Goal: Information Seeking & Learning: Learn about a topic

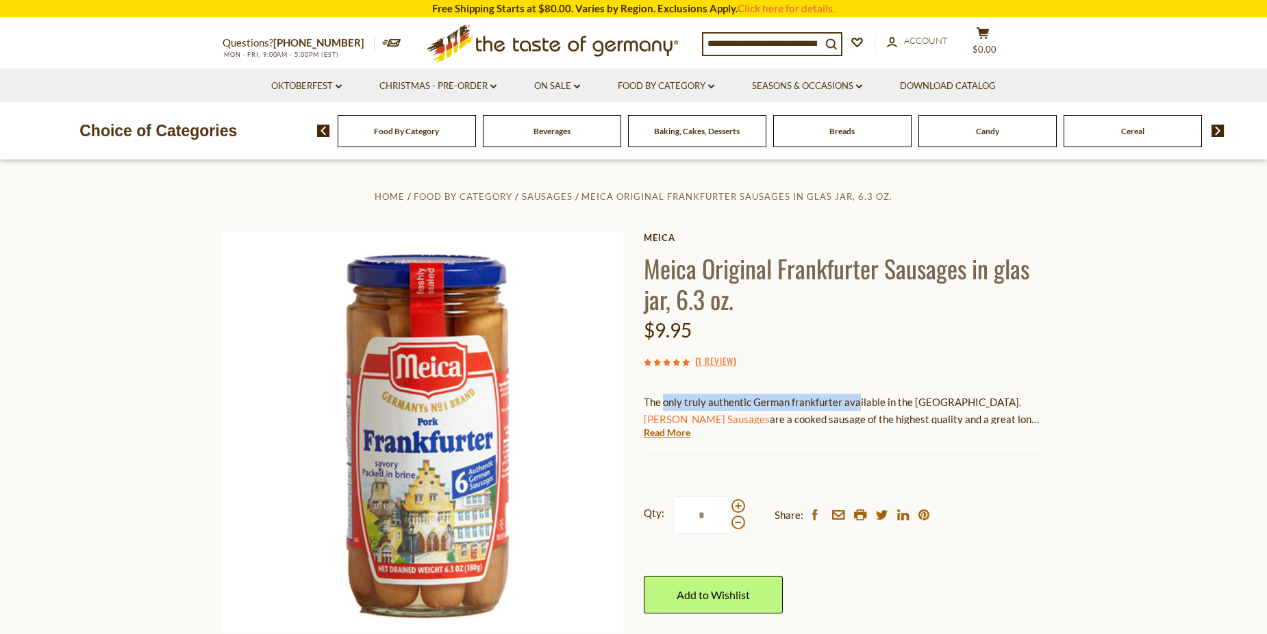
drag, startPoint x: 664, startPoint y: 399, endPoint x: 860, endPoint y: 388, distance: 196.3
click at [860, 388] on div "The only truly authentic German frankfurter available in the United States. Mei…" at bounding box center [844, 404] width 401 height 40
drag, startPoint x: 860, startPoint y: 388, endPoint x: 857, endPoint y: 414, distance: 26.2
click at [857, 414] on p "The only truly authentic German frankfurter available in the United States. Mei…" at bounding box center [844, 411] width 401 height 34
click at [665, 436] on link "Read More" at bounding box center [667, 433] width 47 height 14
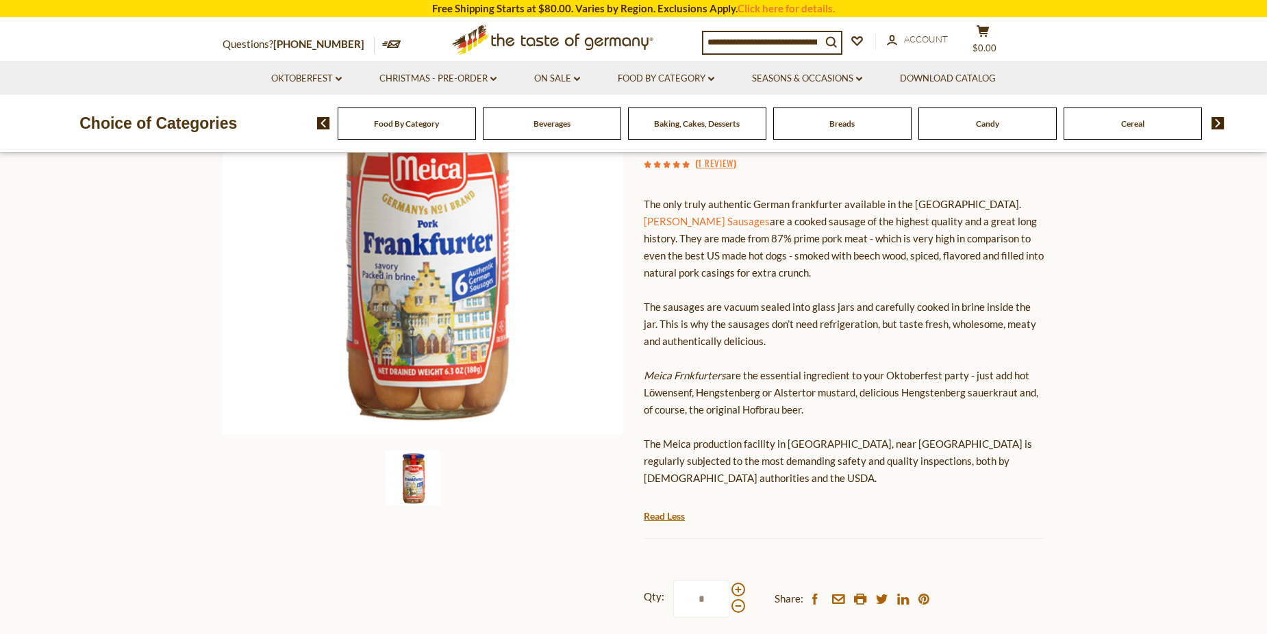
scroll to position [206, 0]
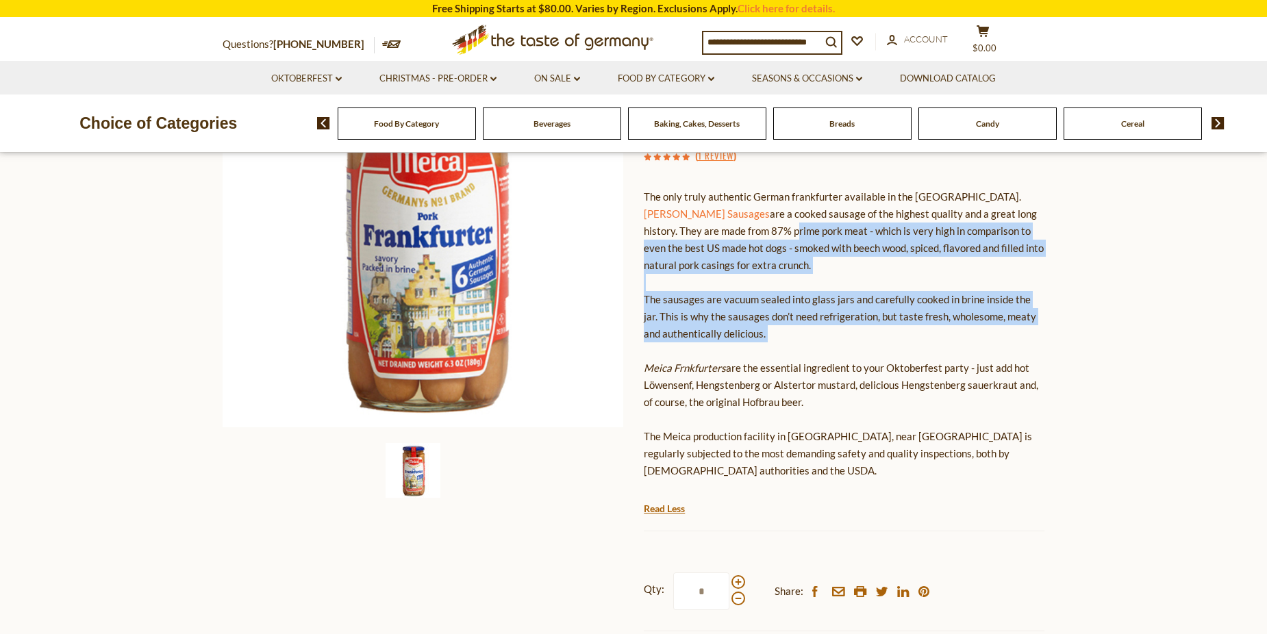
drag, startPoint x: 760, startPoint y: 234, endPoint x: 871, endPoint y: 345, distance: 156.5
click at [871, 345] on p "The only truly authentic German frankfurter available in the United States. Mei…" at bounding box center [844, 333] width 401 height 291
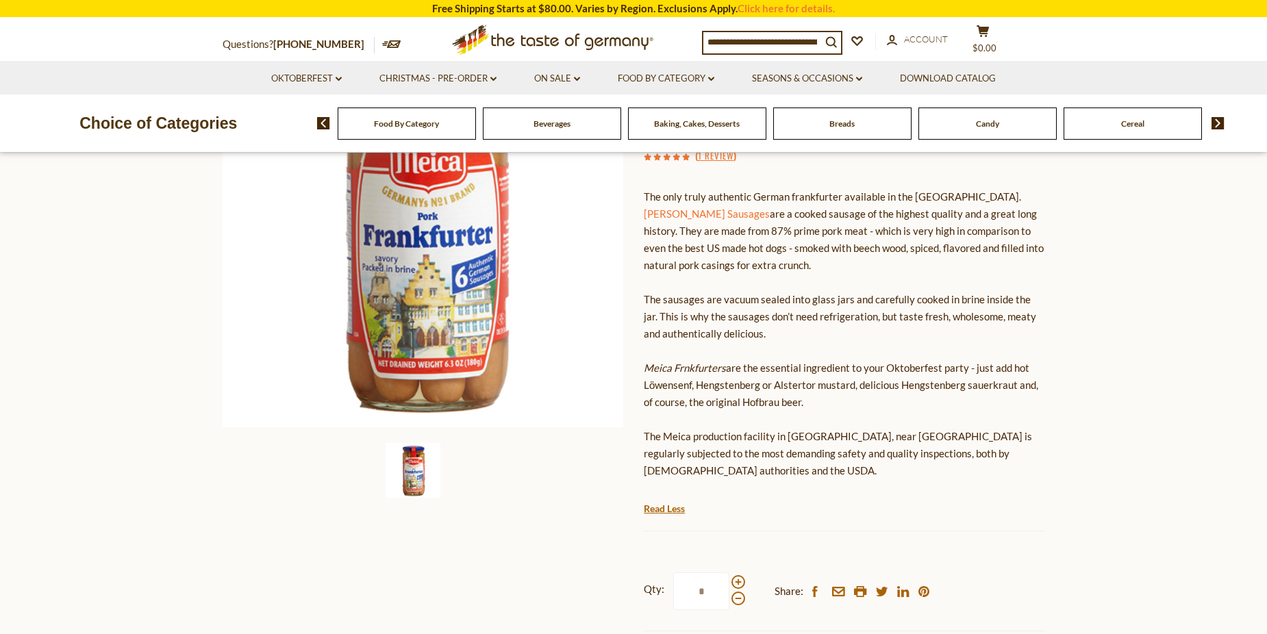
drag, startPoint x: 871, startPoint y: 345, endPoint x: 787, endPoint y: 391, distance: 96.6
click at [787, 391] on p "The only truly authentic German frankfurter available in the United States. Mei…" at bounding box center [844, 333] width 401 height 291
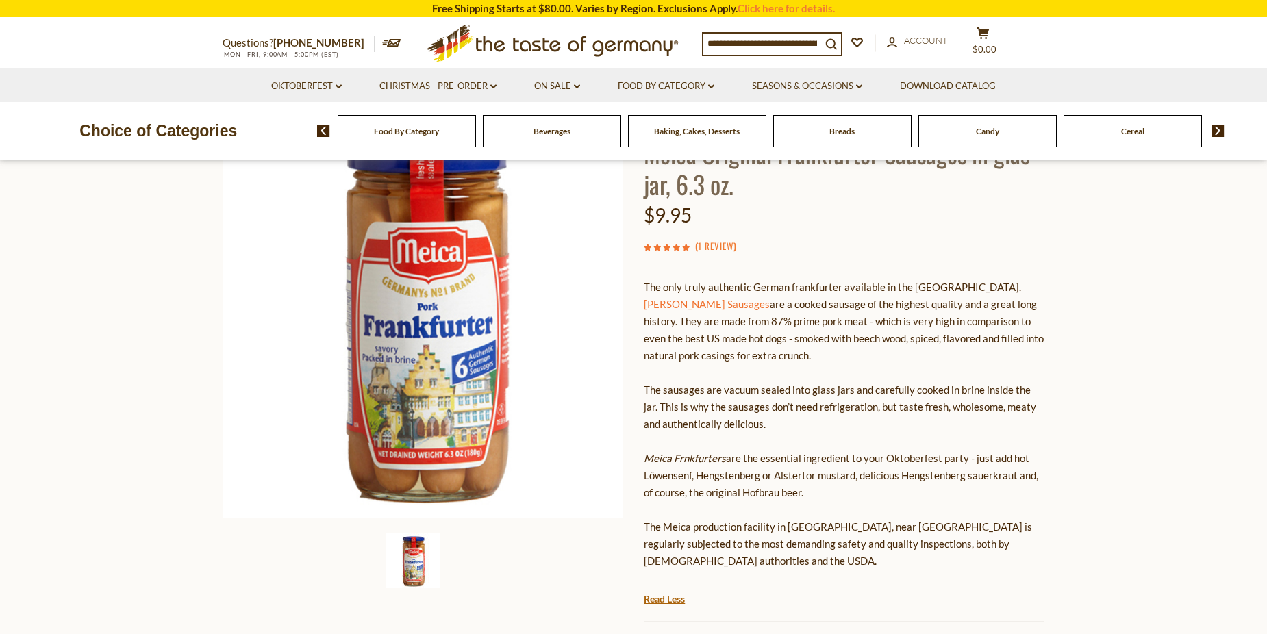
scroll to position [137, 0]
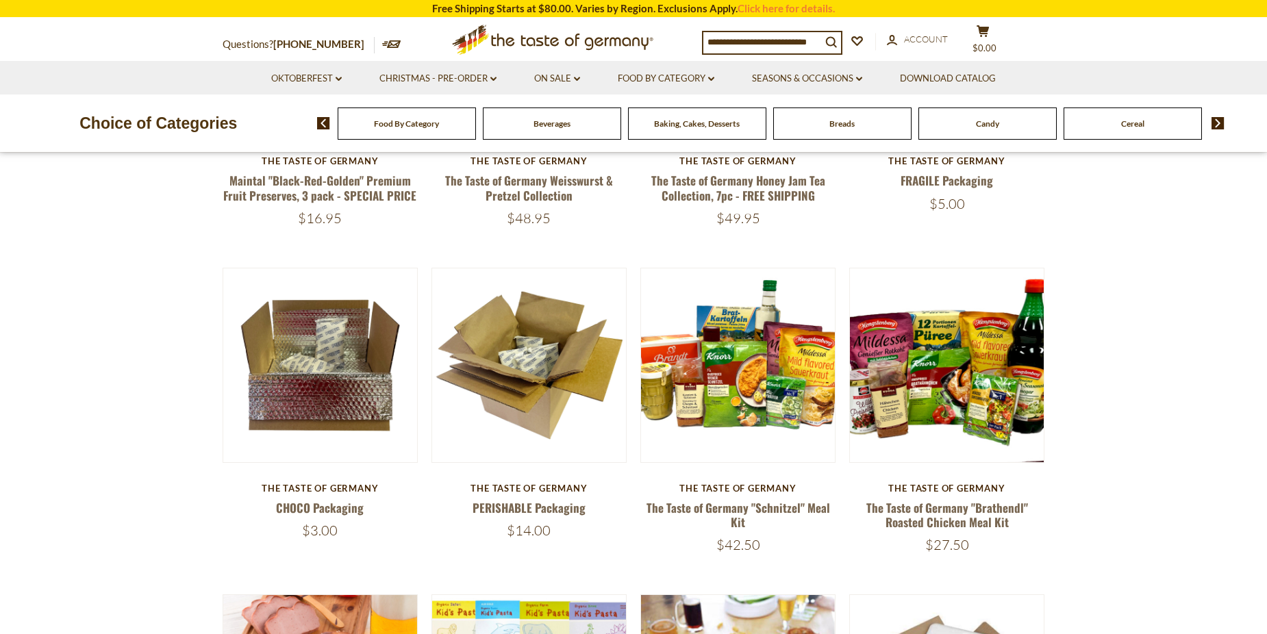
scroll to position [411, 0]
